Goal: Transaction & Acquisition: Purchase product/service

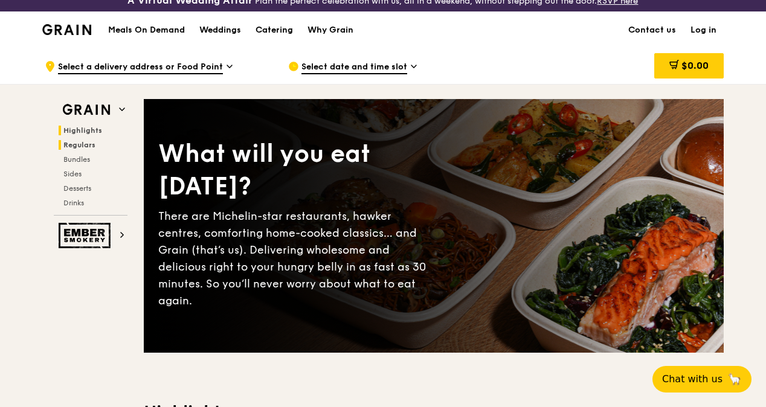
click at [81, 149] on span "Regulars" at bounding box center [79, 145] width 32 height 8
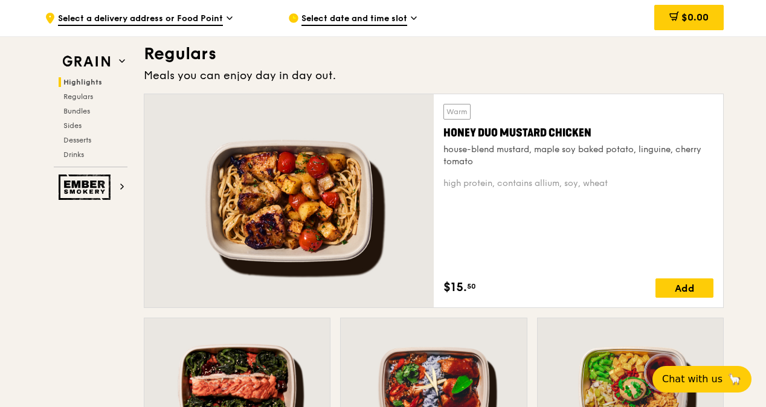
scroll to position [814, 0]
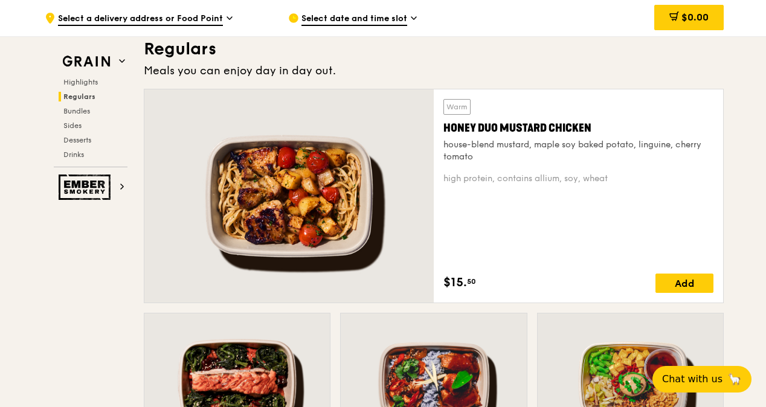
click at [227, 18] on icon at bounding box center [230, 18] width 6 height 11
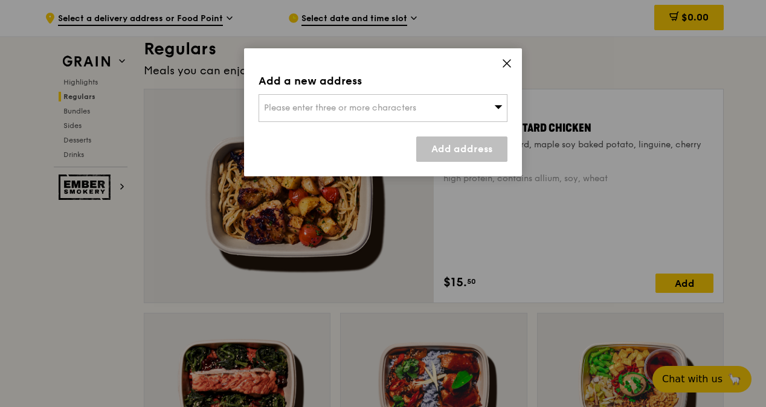
click at [496, 106] on icon at bounding box center [499, 107] width 8 height 4
click at [512, 60] on div "Add a new address Please enter three or more characters Please enter 3 or more …" at bounding box center [383, 112] width 278 height 128
click at [505, 60] on icon at bounding box center [506, 63] width 11 height 11
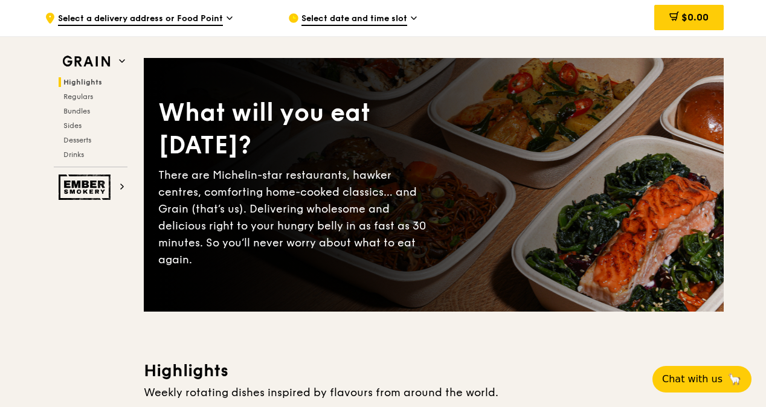
scroll to position [0, 0]
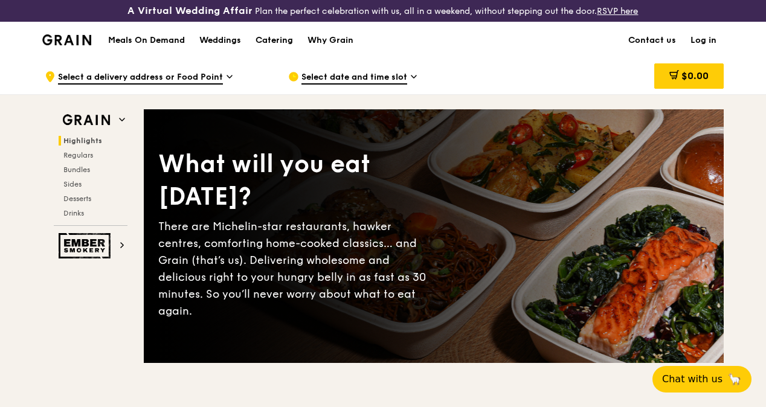
click at [70, 45] on img at bounding box center [66, 39] width 49 height 11
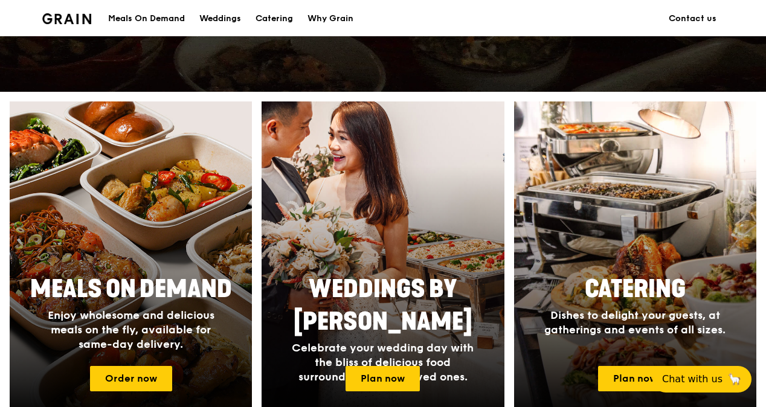
scroll to position [483, 0]
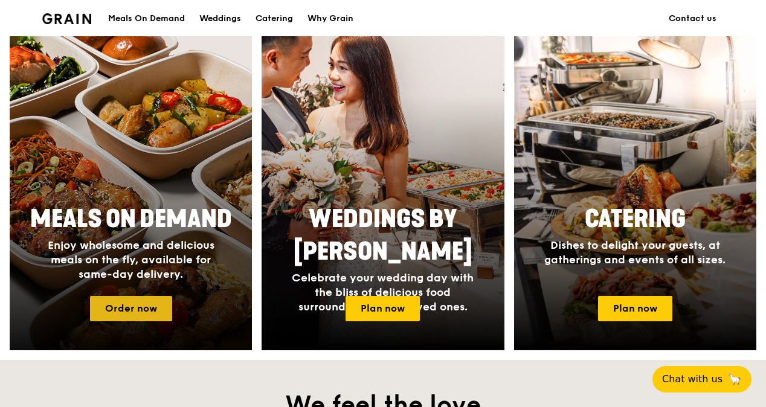
click at [133, 312] on link "Order now" at bounding box center [131, 308] width 82 height 25
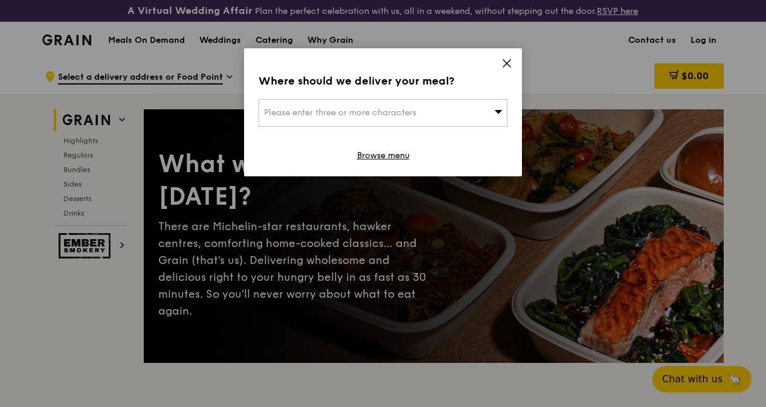
click at [506, 60] on icon at bounding box center [506, 63] width 11 height 11
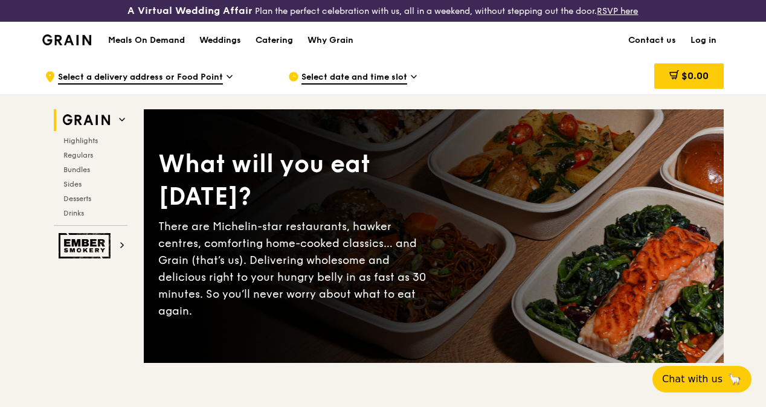
click at [413, 82] on icon at bounding box center [414, 76] width 6 height 11
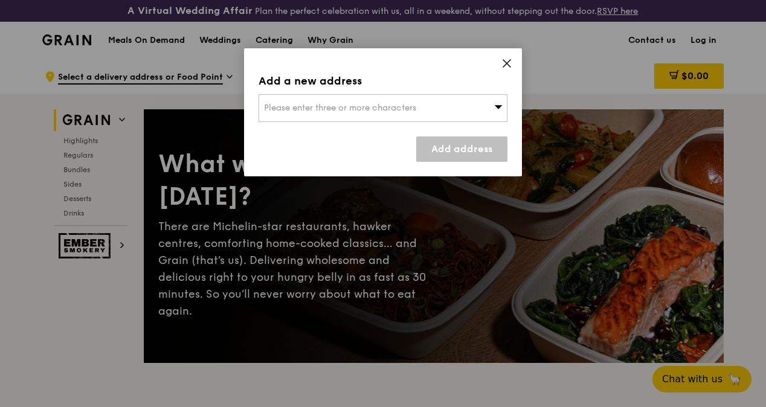
click at [504, 60] on icon at bounding box center [506, 63] width 11 height 11
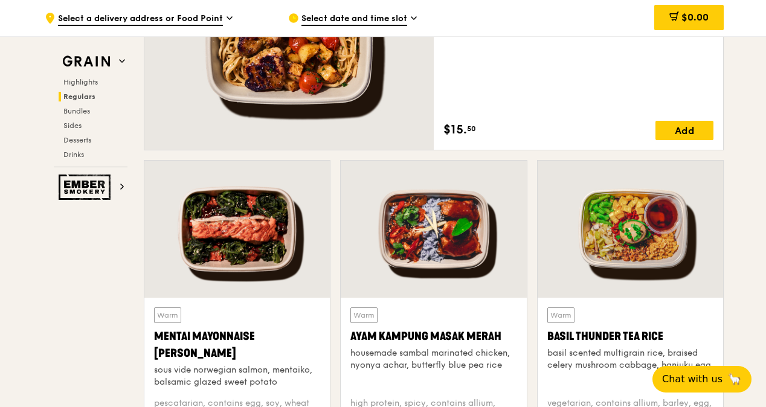
scroll to position [846, 0]
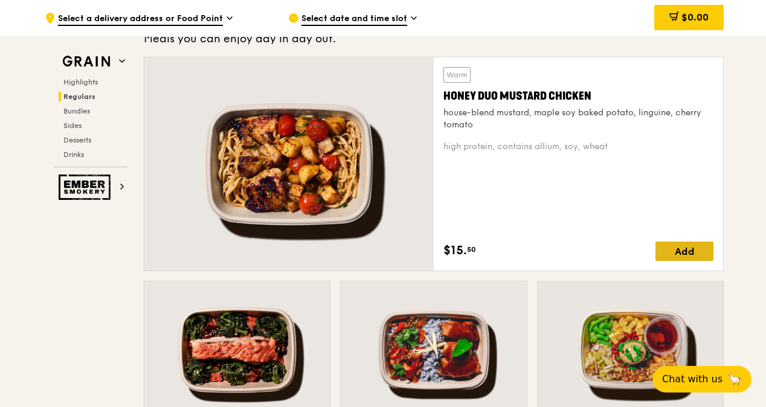
click at [680, 261] on div "Add" at bounding box center [684, 251] width 58 height 19
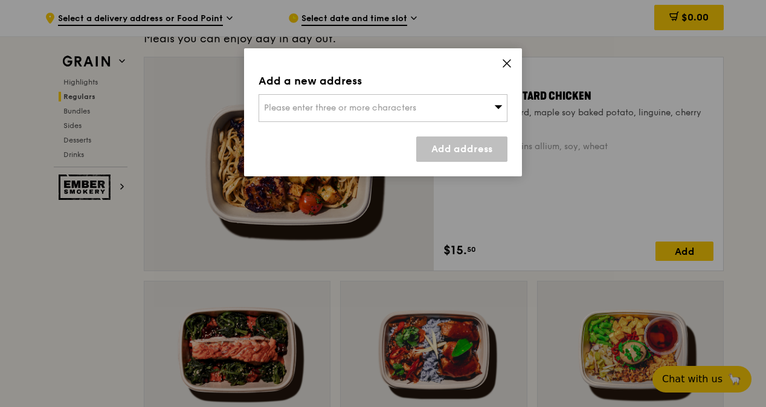
click at [507, 62] on icon at bounding box center [506, 63] width 7 height 7
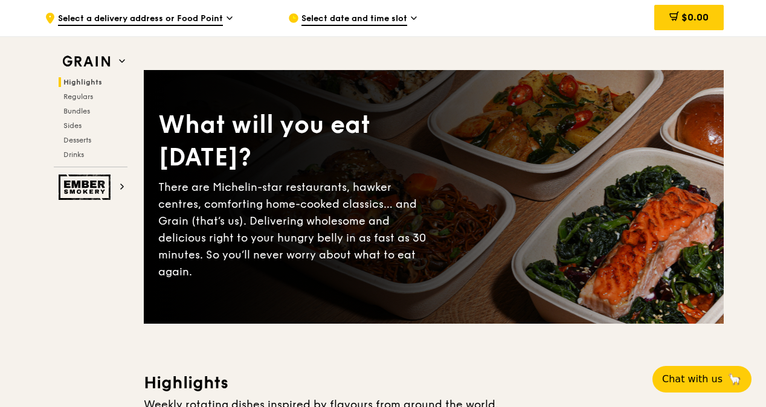
scroll to position [0, 0]
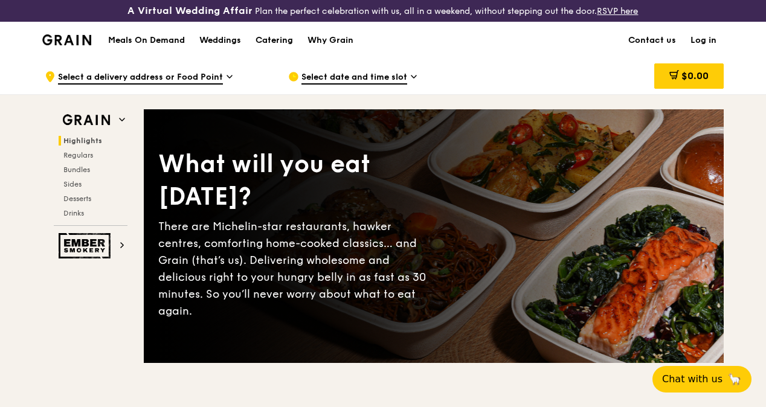
click at [703, 47] on link "Log in" at bounding box center [703, 40] width 40 height 36
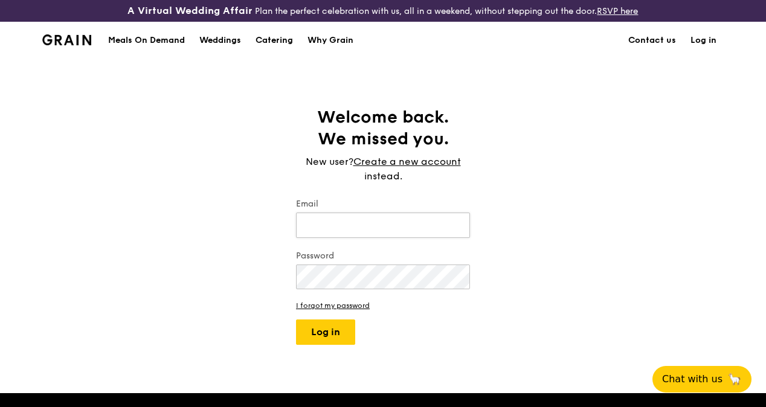
click at [423, 236] on input "Email" at bounding box center [383, 225] width 174 height 25
click at [428, 169] on link "Create a new account" at bounding box center [407, 162] width 108 height 14
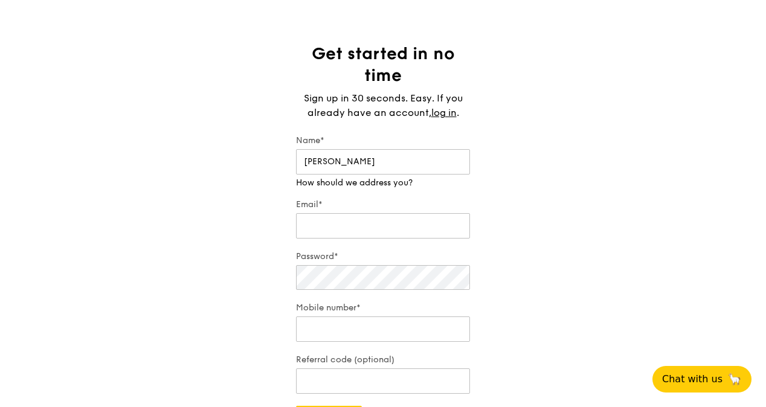
scroll to position [121, 0]
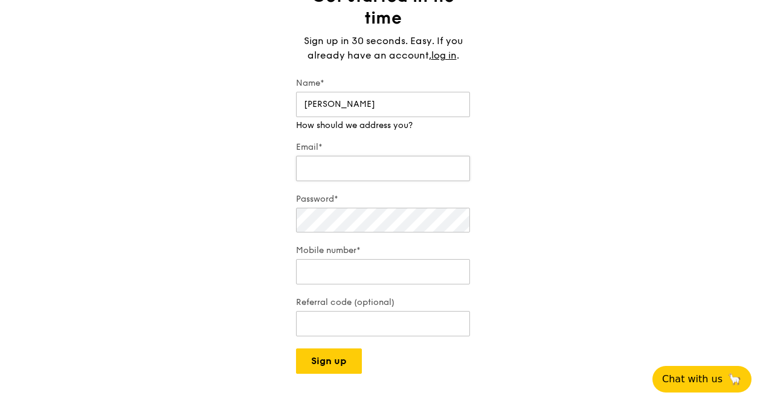
type input "[PERSON_NAME]"
click at [382, 173] on input "Email*" at bounding box center [383, 168] width 174 height 25
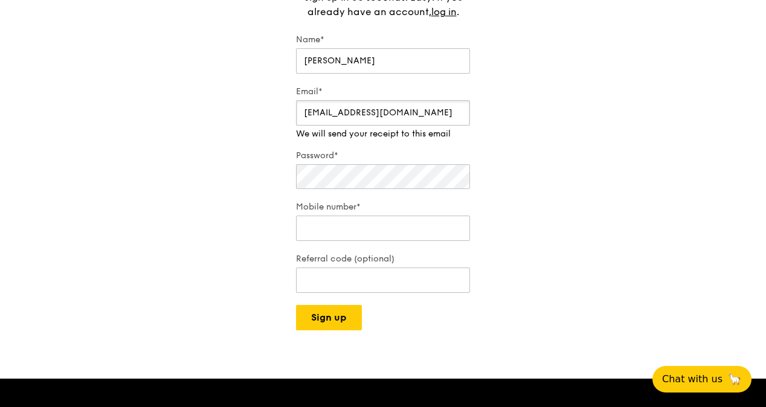
scroll to position [181, 0]
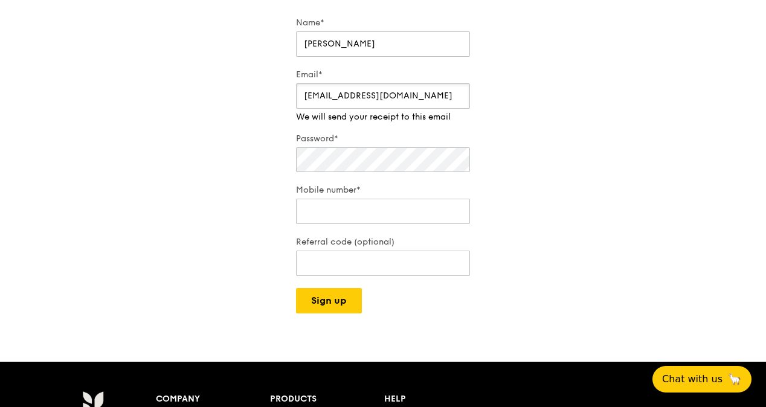
type input "[EMAIL_ADDRESS][DOMAIN_NAME]"
click at [360, 170] on div "Password*" at bounding box center [383, 154] width 174 height 42
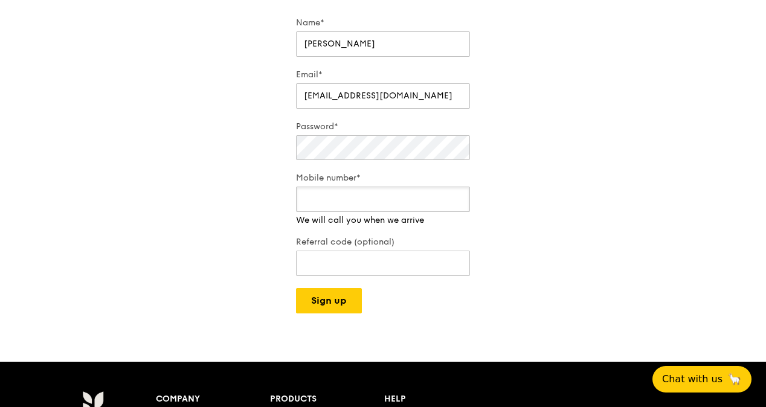
click at [410, 212] on input "Mobile number*" at bounding box center [383, 199] width 174 height 25
drag, startPoint x: 352, startPoint y: 210, endPoint x: 300, endPoint y: 210, distance: 52.6
click at [300, 210] on input "90101378" at bounding box center [383, 199] width 174 height 25
type input "90101378"
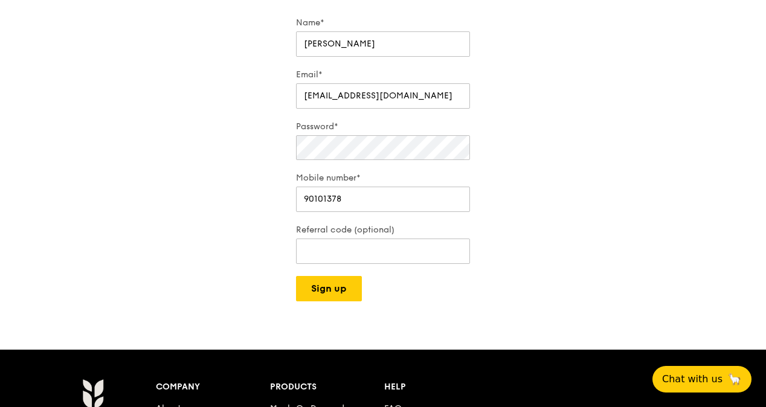
click at [538, 254] on div "Get started in no time Sign up in 30 seconds. Easy. If you already have an acco…" at bounding box center [383, 113] width 766 height 376
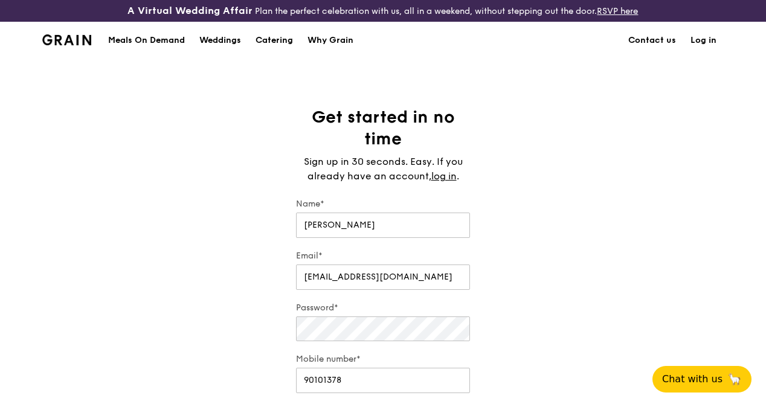
click at [60, 45] on img at bounding box center [66, 39] width 49 height 11
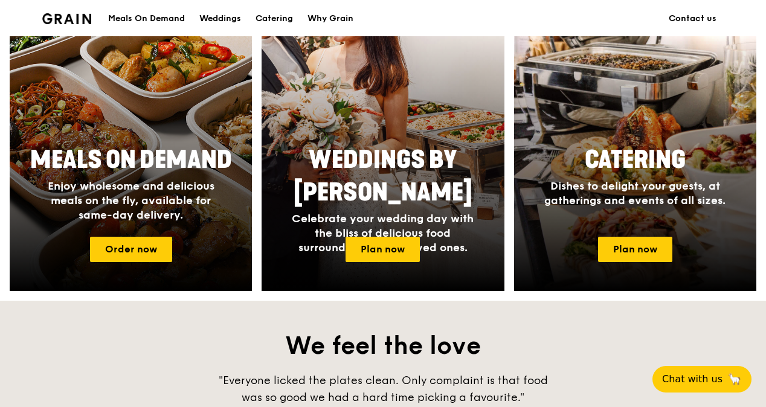
scroll to position [544, 0]
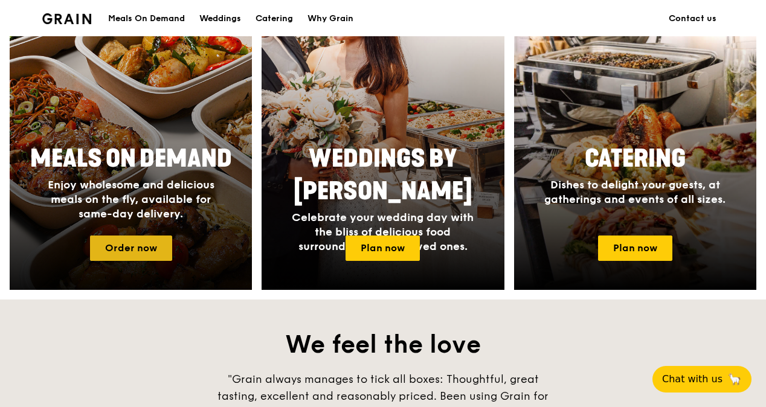
click at [143, 258] on link "Order now" at bounding box center [131, 248] width 82 height 25
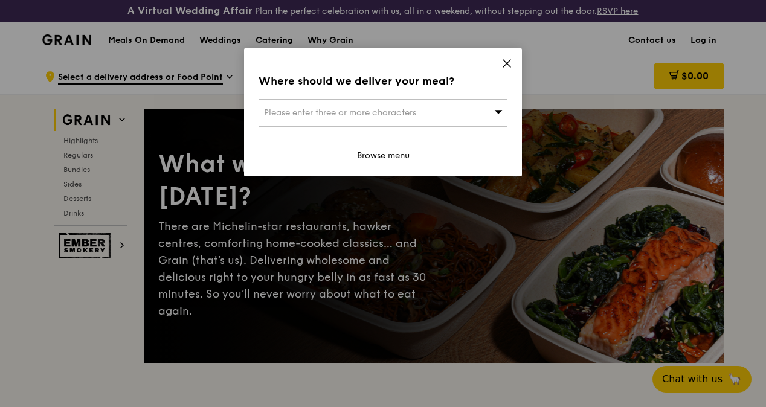
click at [330, 109] on span "Please enter three or more characters" at bounding box center [340, 113] width 152 height 10
type input "P.H. [GEOGRAPHIC_DATA] (PHFRC) Level 2 of the National Centre for Infectious Di…"
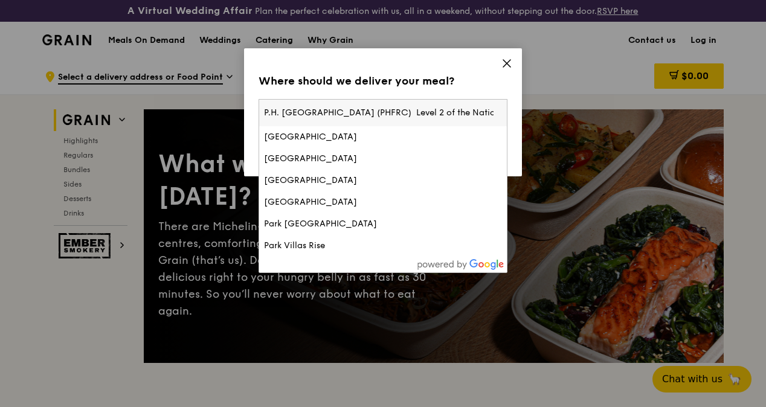
drag, startPoint x: 463, startPoint y: 112, endPoint x: 238, endPoint y: 118, distance: 224.8
click at [238, 118] on div "Where should we deliver your meal? Please enter three or more characters P.H. […" at bounding box center [383, 203] width 766 height 407
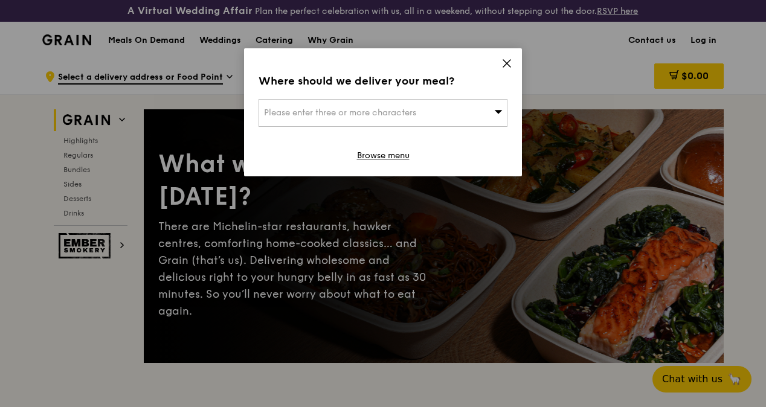
click at [290, 109] on span "Please enter three or more characters" at bounding box center [340, 113] width 152 height 10
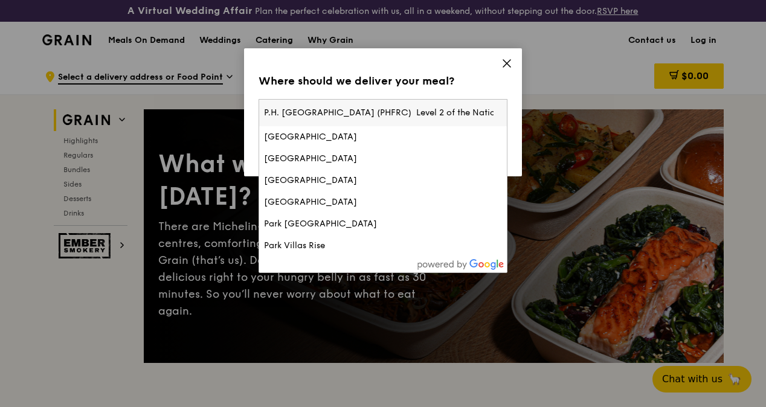
scroll to position [0, 335]
click at [462, 114] on input "P.H. [GEOGRAPHIC_DATA] (PHFRC) Level 2 of the National Centre for Infectious Di…" at bounding box center [383, 113] width 248 height 27
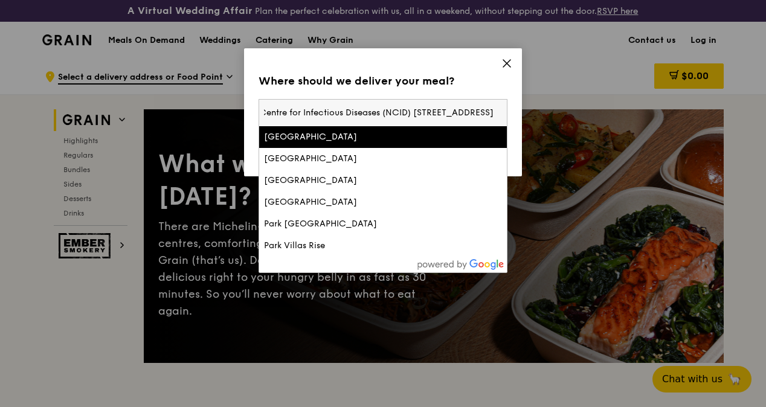
click at [463, 113] on input "P.H. [GEOGRAPHIC_DATA] (PHFRC) Level 2 of the National Centre for Infectious Di…" at bounding box center [383, 113] width 248 height 27
click at [500, 112] on input "P.H. [GEOGRAPHIC_DATA] (PHFRC) Level 2 of the National Centre for Infectious Di…" at bounding box center [383, 113] width 248 height 27
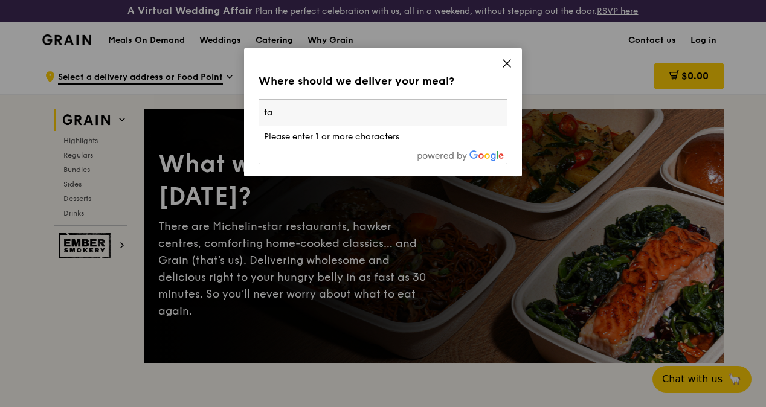
type input "t"
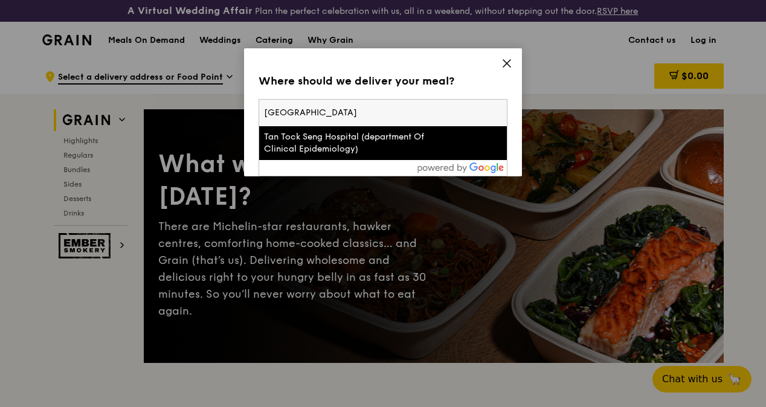
type input "[GEOGRAPHIC_DATA]"
click at [446, 137] on div "Tan Tock Seng Hospital (department Of Clinical Epidemiology)" at bounding box center [383, 143] width 238 height 24
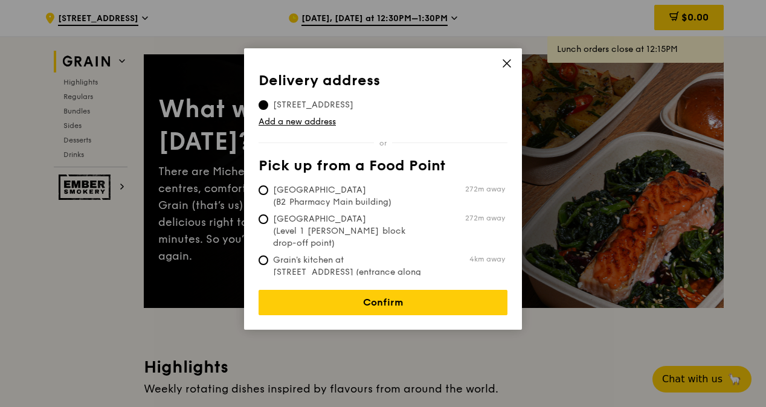
scroll to position [121, 0]
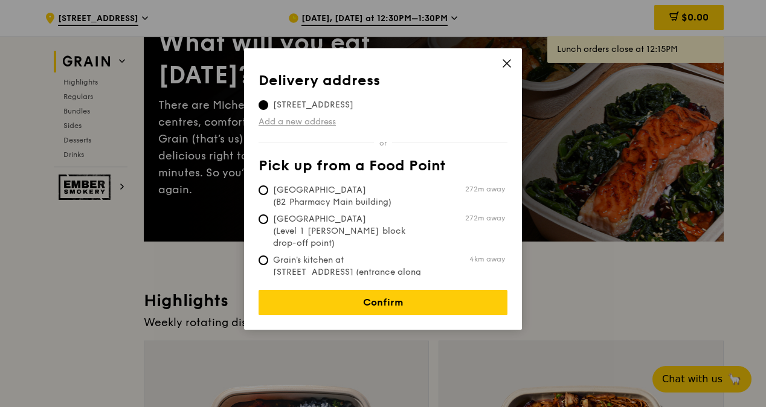
click at [281, 119] on link "Add a new address" at bounding box center [383, 122] width 249 height 12
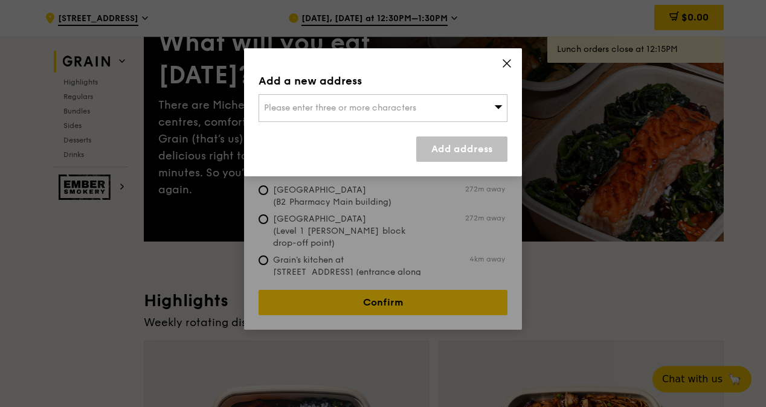
click at [290, 106] on span "Please enter three or more characters" at bounding box center [340, 108] width 152 height 10
click at [330, 109] on input "search" at bounding box center [383, 108] width 248 height 27
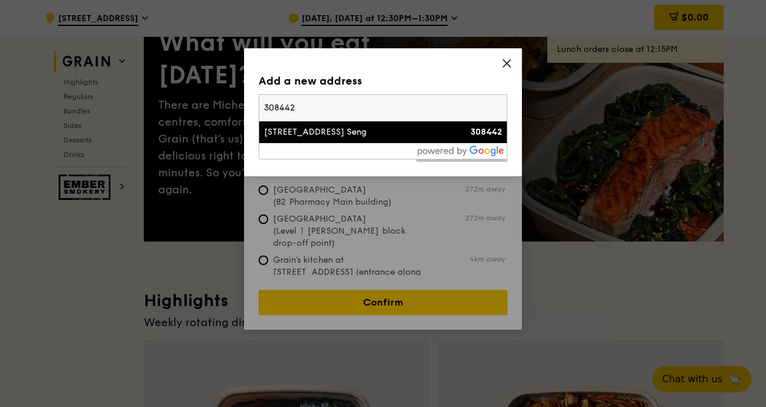
type input "308442"
click at [338, 131] on div "[STREET_ADDRESS] Seng" at bounding box center [353, 132] width 179 height 12
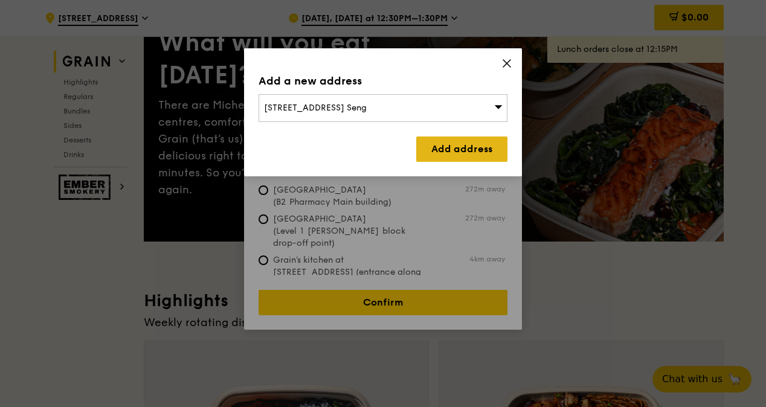
click at [453, 153] on link "Add address" at bounding box center [461, 149] width 91 height 25
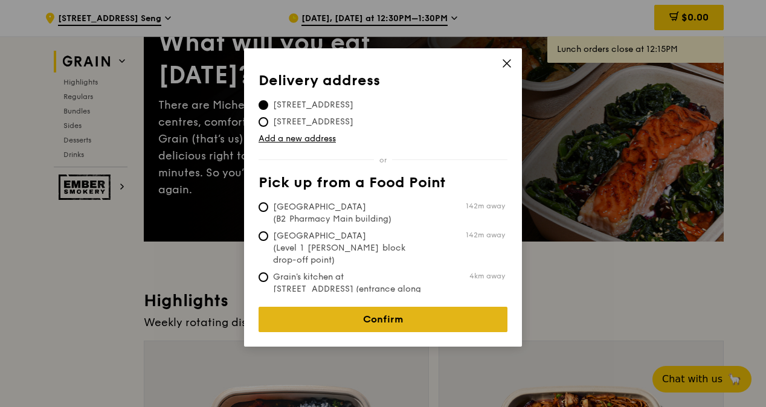
click at [429, 316] on link "Confirm" at bounding box center [383, 319] width 249 height 25
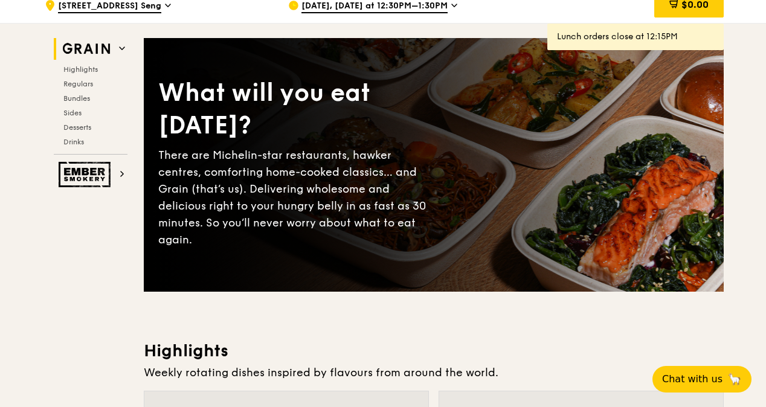
scroll to position [0, 0]
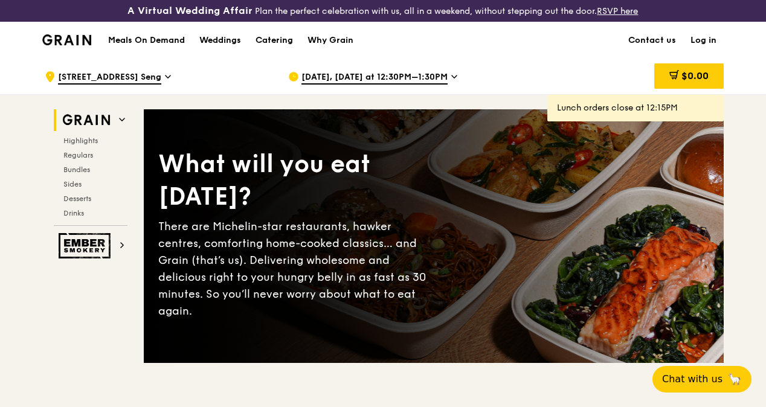
click at [442, 85] on div "[DATE], [DATE] at 12:30PM–1:30PM" at bounding box center [400, 77] width 224 height 36
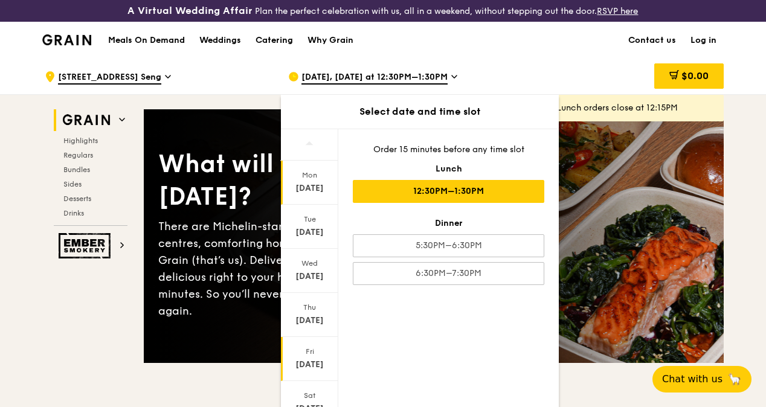
click at [314, 356] on div "Fri" at bounding box center [310, 352] width 54 height 10
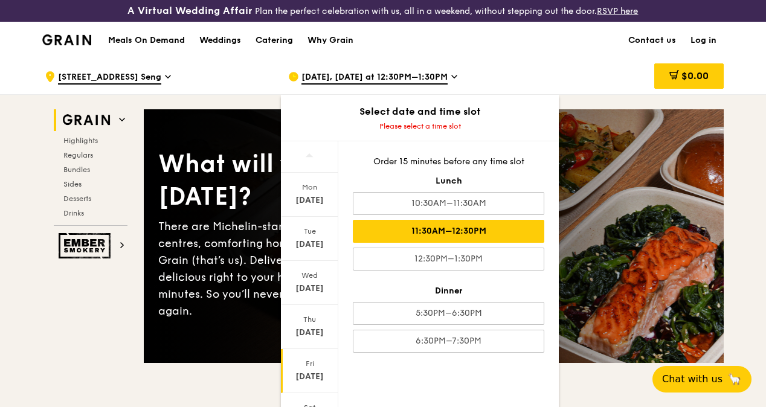
click at [481, 240] on div "11:30AM–12:30PM" at bounding box center [449, 231] width 192 height 23
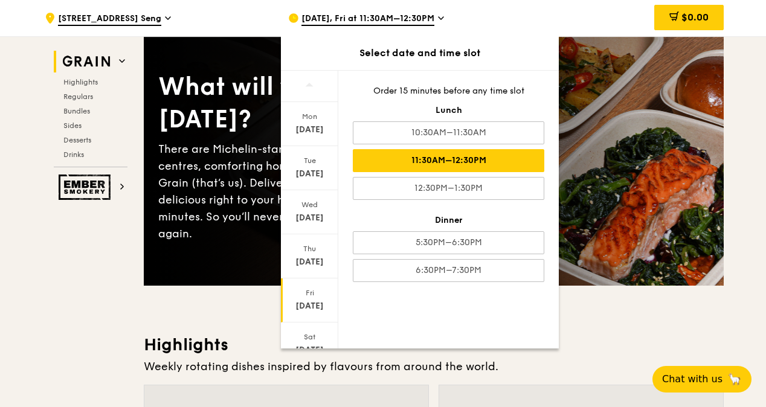
scroll to position [121, 0]
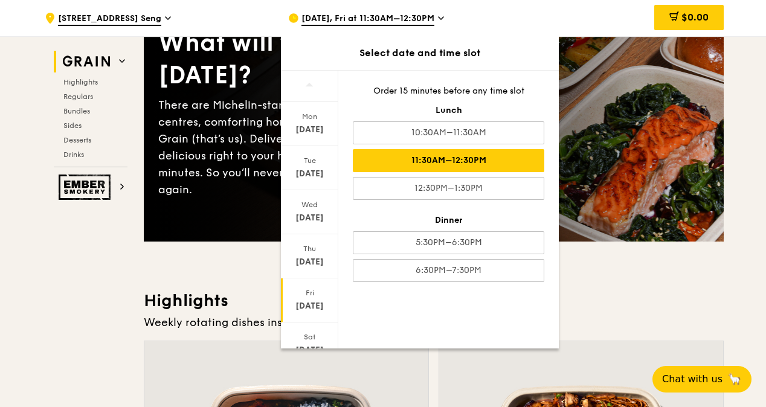
click at [634, 305] on h3 "Highlights" at bounding box center [434, 301] width 580 height 22
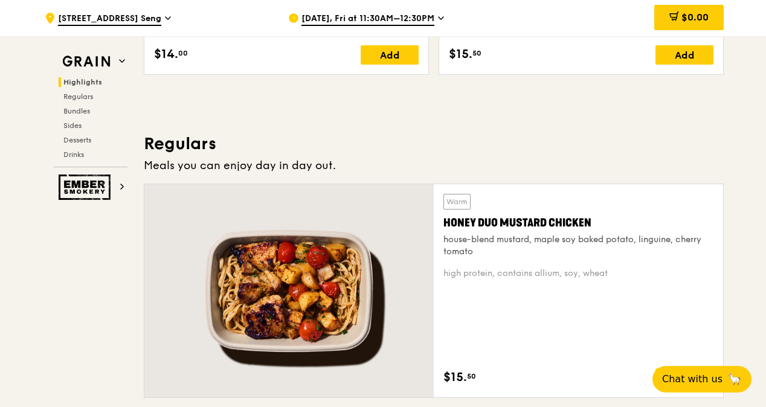
scroll to position [785, 0]
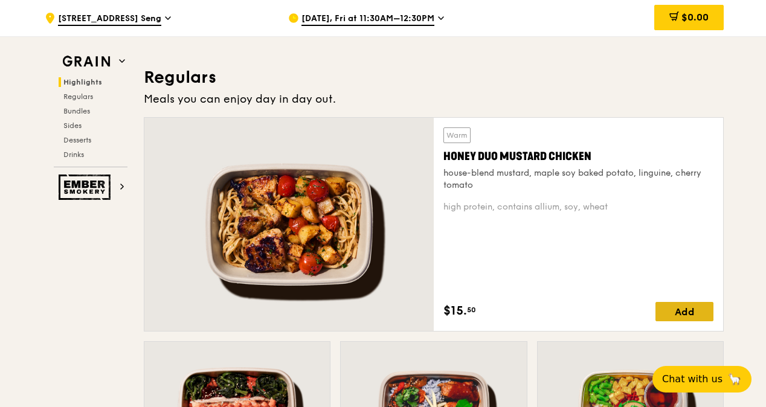
click at [696, 321] on div "Add" at bounding box center [684, 311] width 58 height 19
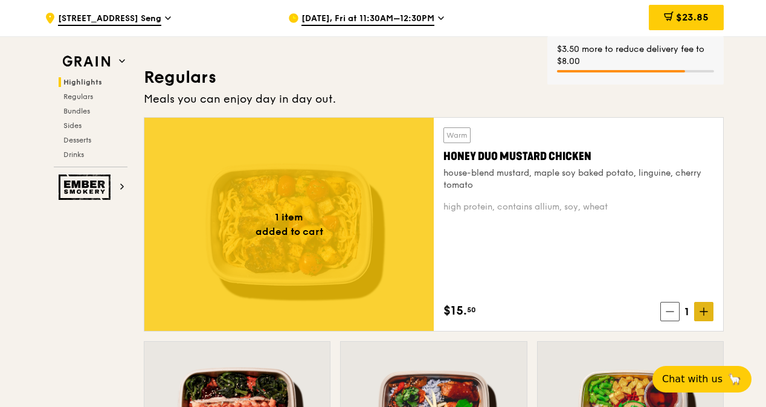
click at [702, 316] on icon at bounding box center [704, 312] width 8 height 8
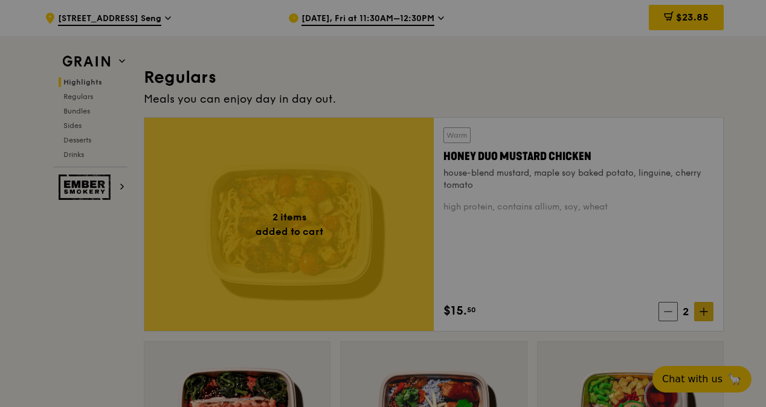
click at [702, 321] on div at bounding box center [383, 203] width 766 height 407
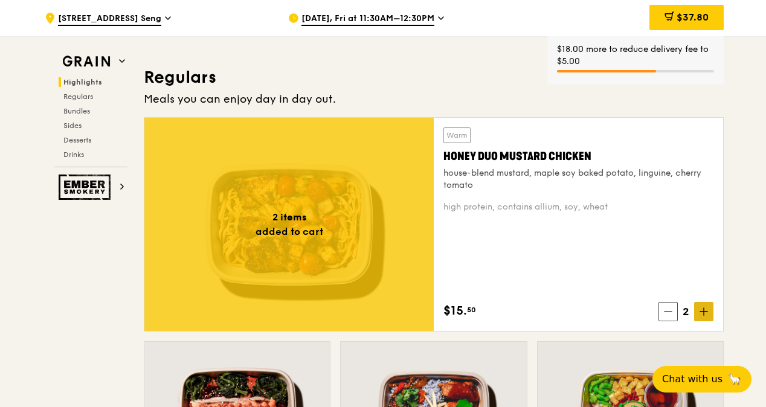
click at [702, 316] on icon at bounding box center [704, 312] width 8 height 8
click at [703, 316] on icon at bounding box center [704, 312] width 8 height 8
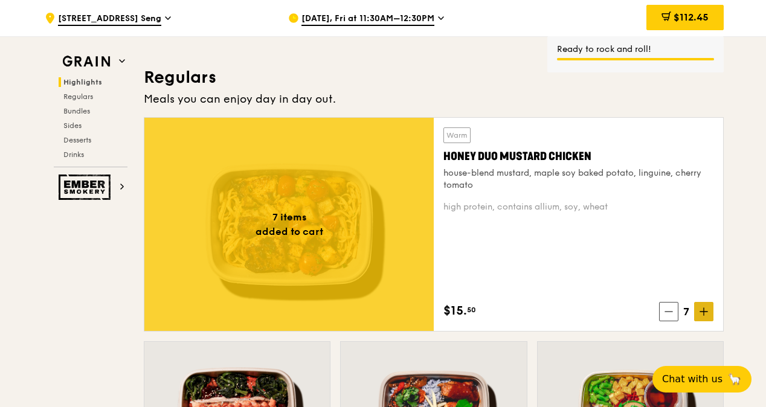
click at [703, 316] on icon at bounding box center [704, 312] width 8 height 8
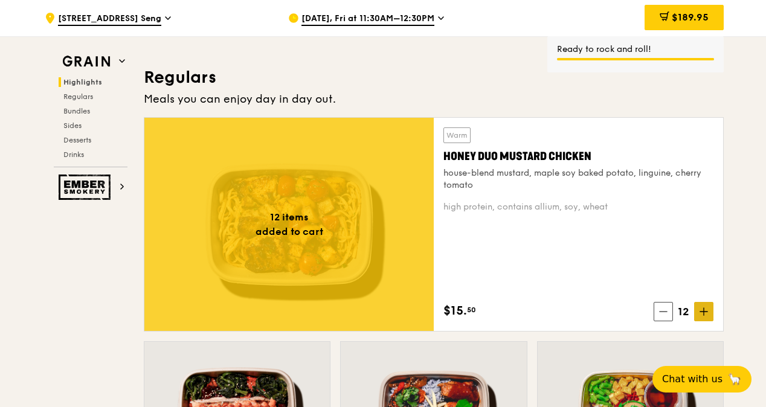
click at [707, 312] on icon at bounding box center [703, 312] width 7 height 0
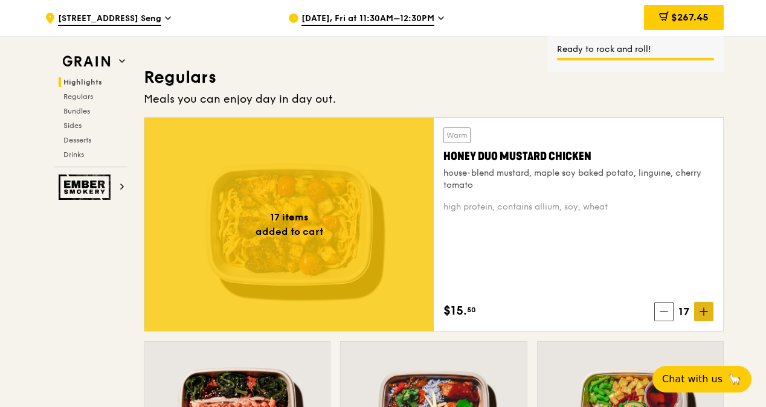
click at [707, 312] on icon at bounding box center [703, 312] width 7 height 0
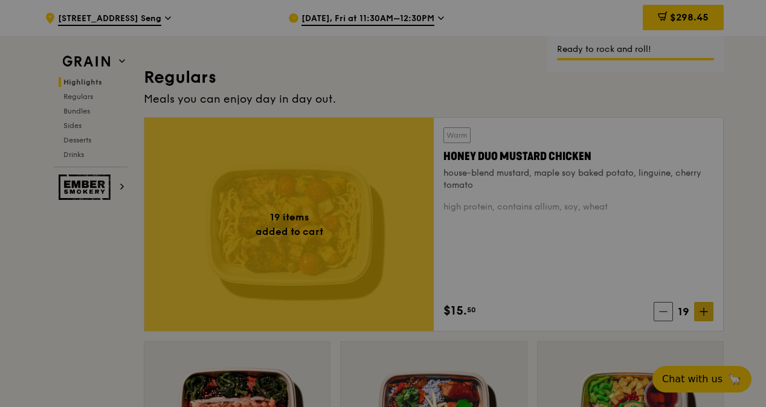
click at [707, 312] on icon at bounding box center [703, 312] width 7 height 0
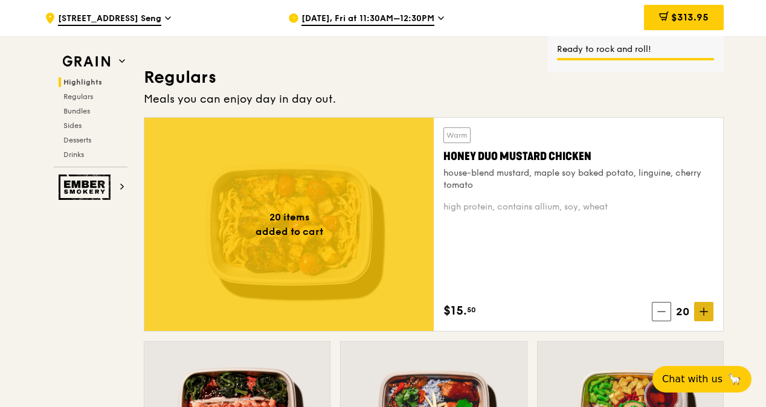
click at [707, 312] on icon at bounding box center [703, 312] width 7 height 0
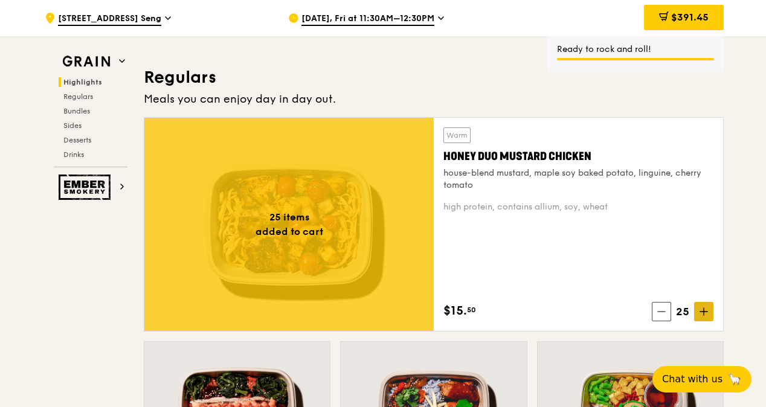
click at [707, 312] on icon at bounding box center [703, 312] width 7 height 0
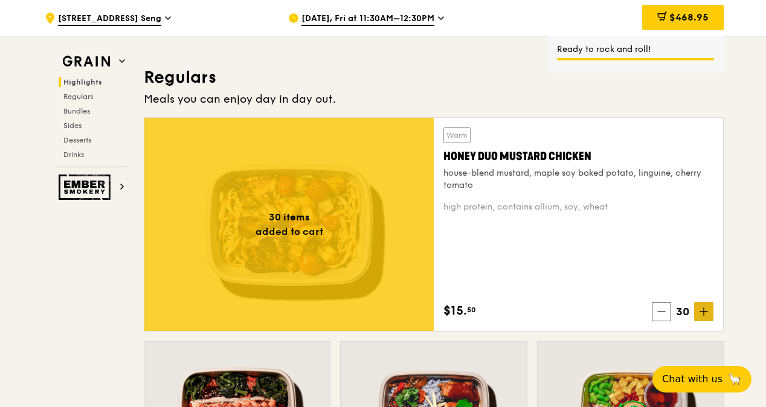
click at [707, 312] on icon at bounding box center [703, 312] width 7 height 0
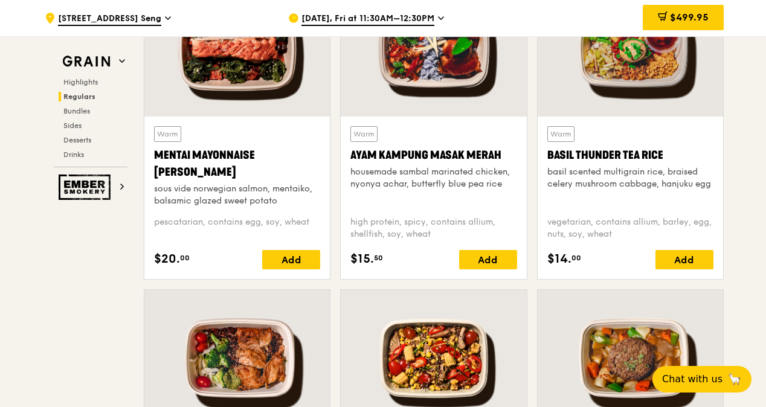
scroll to position [1087, 0]
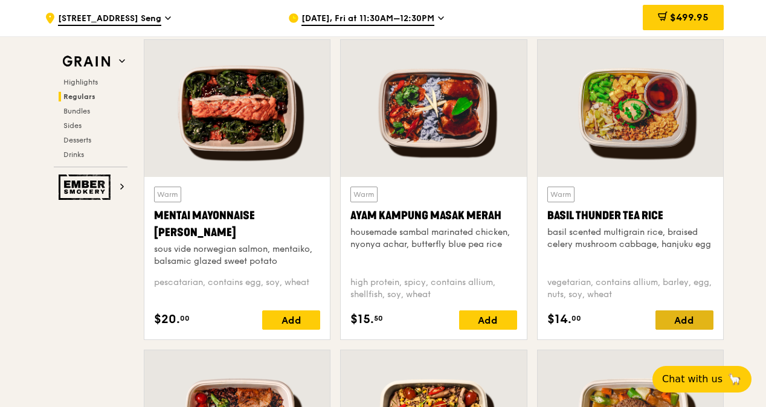
click at [674, 330] on div "Add" at bounding box center [684, 320] width 58 height 19
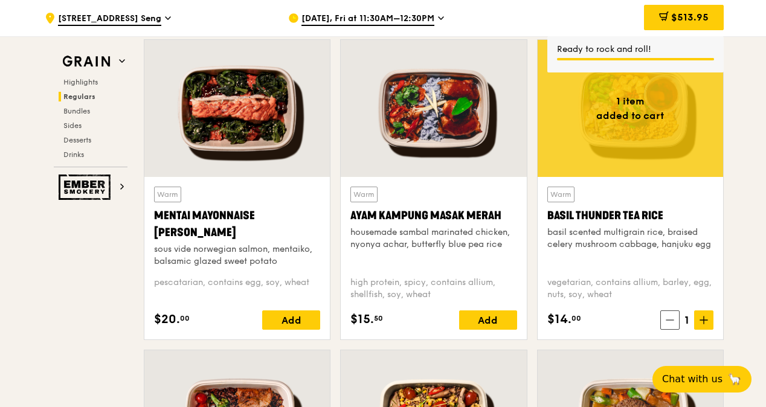
click at [702, 324] on icon at bounding box center [704, 320] width 8 height 8
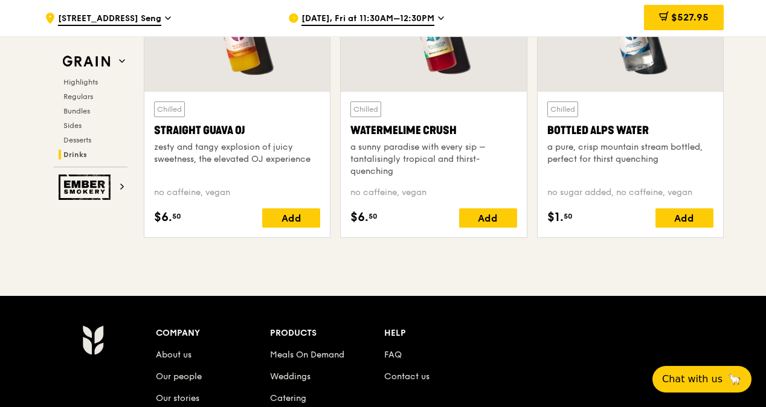
scroll to position [4833, 0]
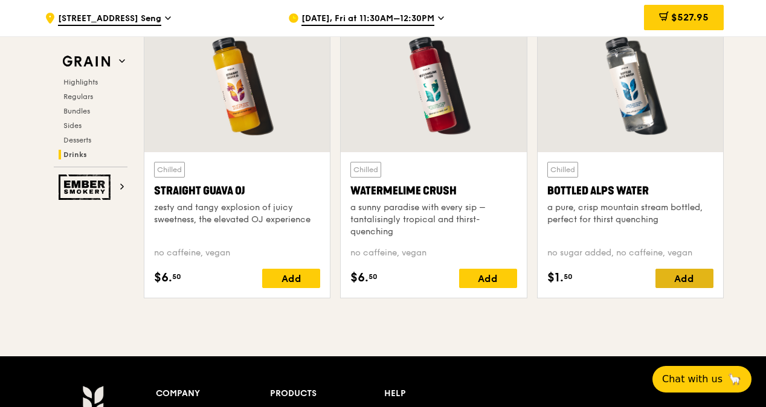
click at [695, 288] on div "Add" at bounding box center [684, 278] width 58 height 19
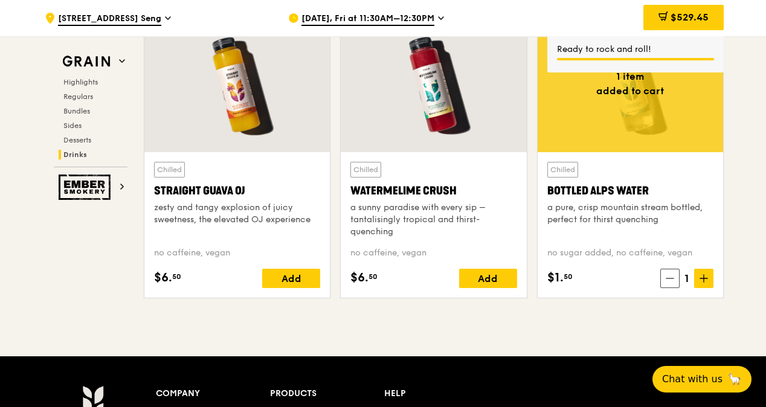
click at [704, 283] on icon at bounding box center [704, 278] width 8 height 8
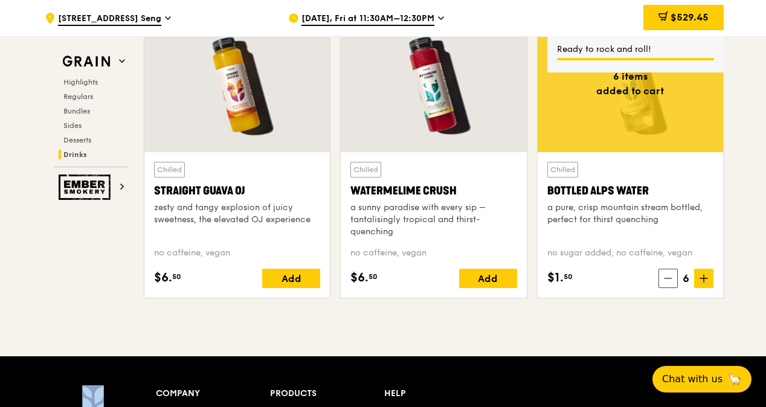
click at [704, 283] on icon at bounding box center [704, 278] width 8 height 8
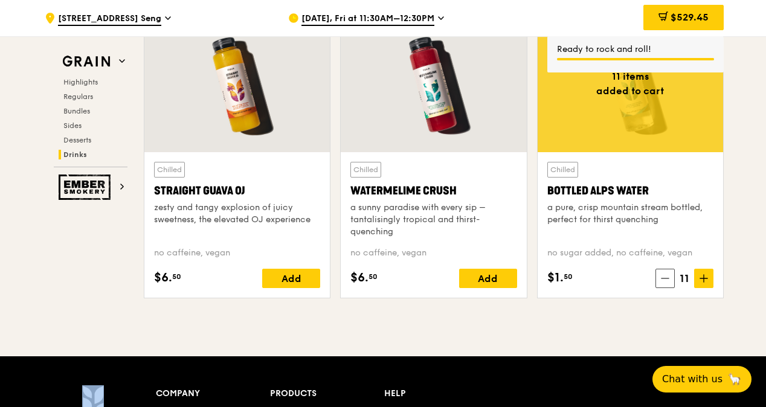
click at [704, 283] on icon at bounding box center [704, 278] width 8 height 8
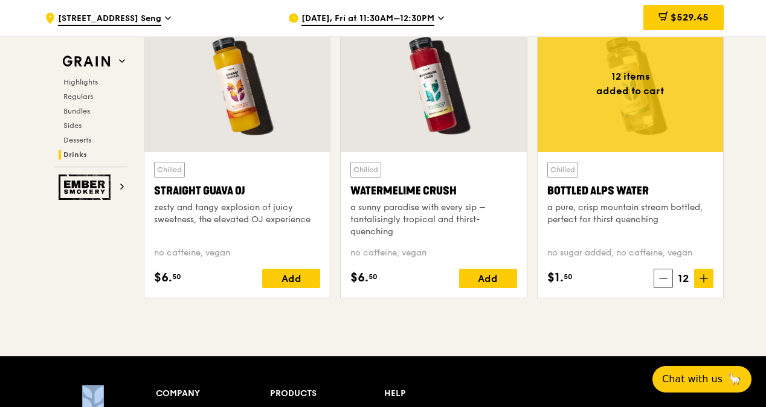
click at [704, 283] on icon at bounding box center [704, 278] width 8 height 8
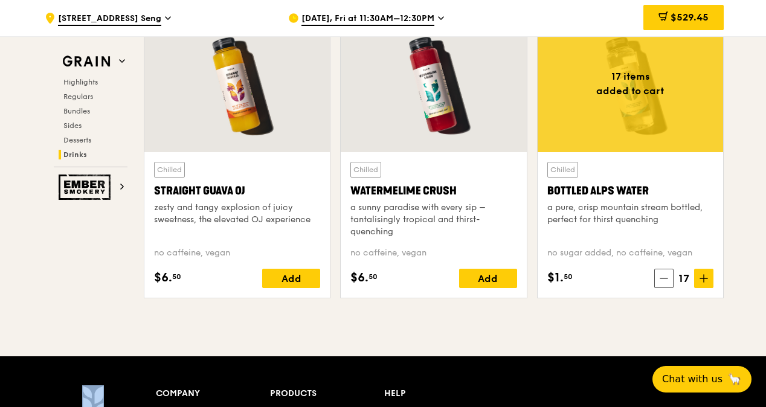
click at [704, 283] on icon at bounding box center [704, 278] width 8 height 8
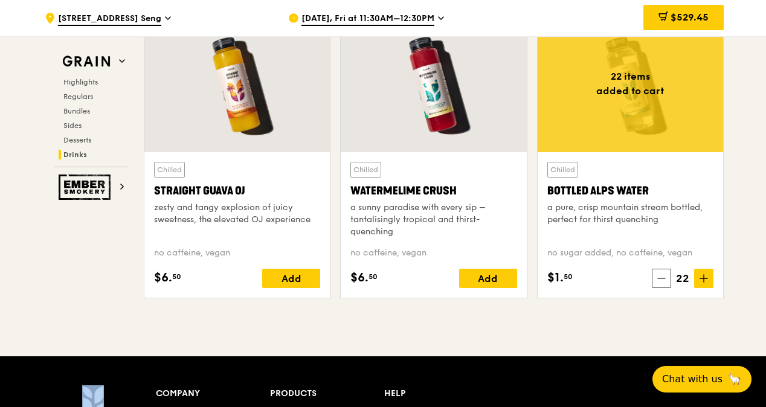
click at [704, 283] on icon at bounding box center [704, 278] width 8 height 8
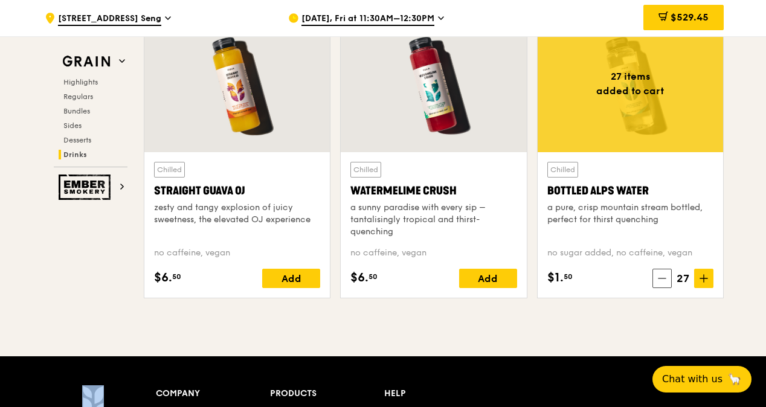
click at [704, 283] on icon at bounding box center [704, 278] width 8 height 8
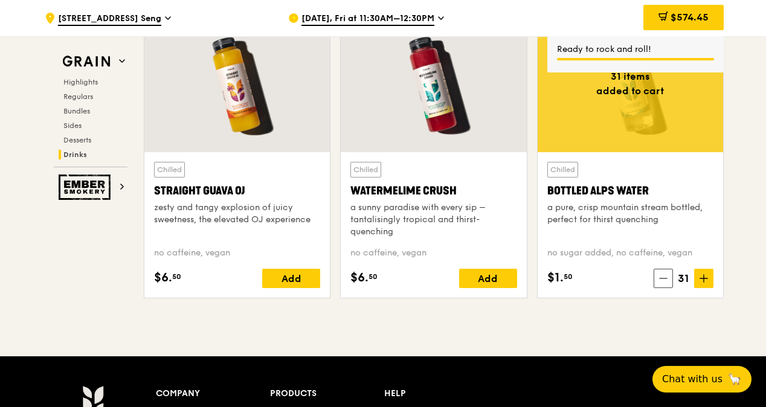
click at [704, 283] on icon at bounding box center [704, 278] width 8 height 8
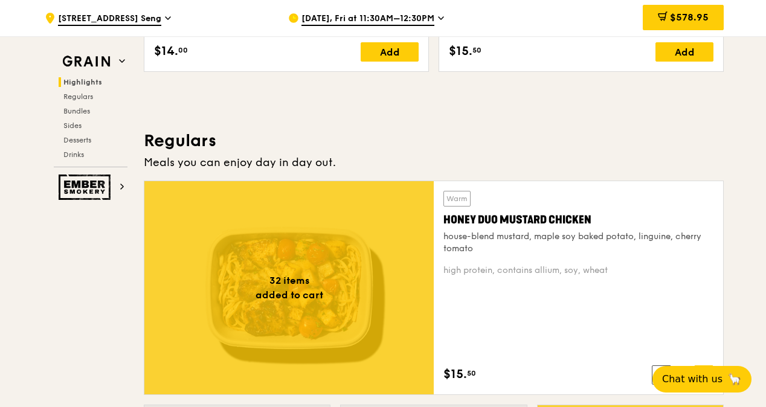
scroll to position [785, 0]
